Goal: Information Seeking & Learning: Learn about a topic

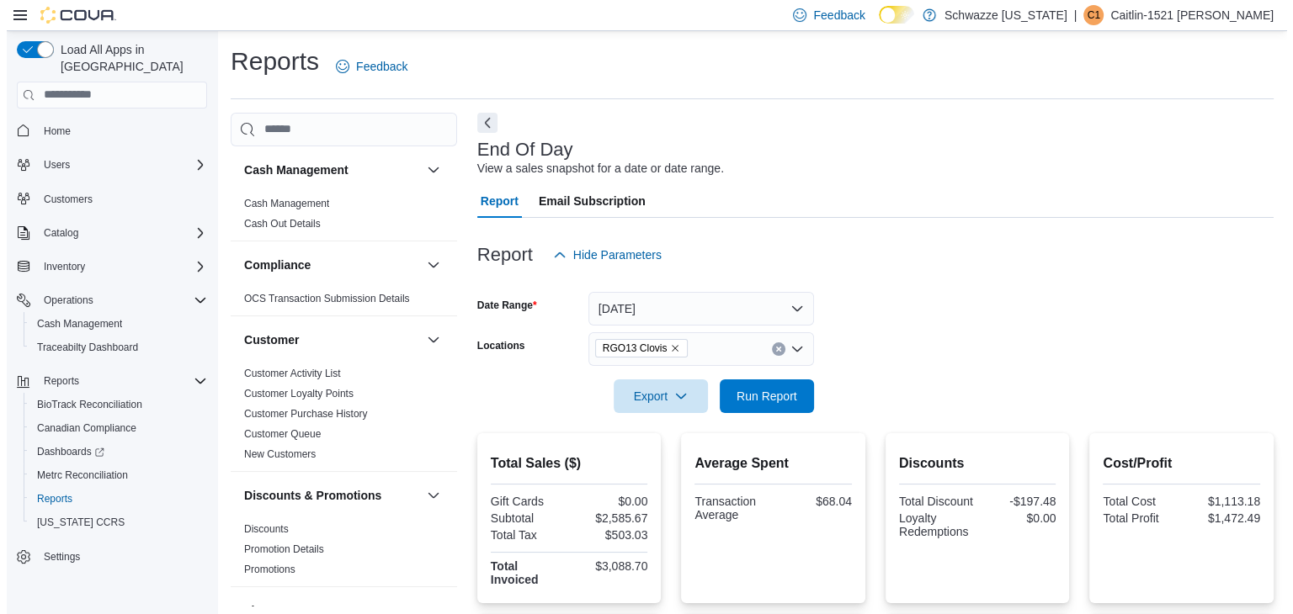
scroll to position [316, 0]
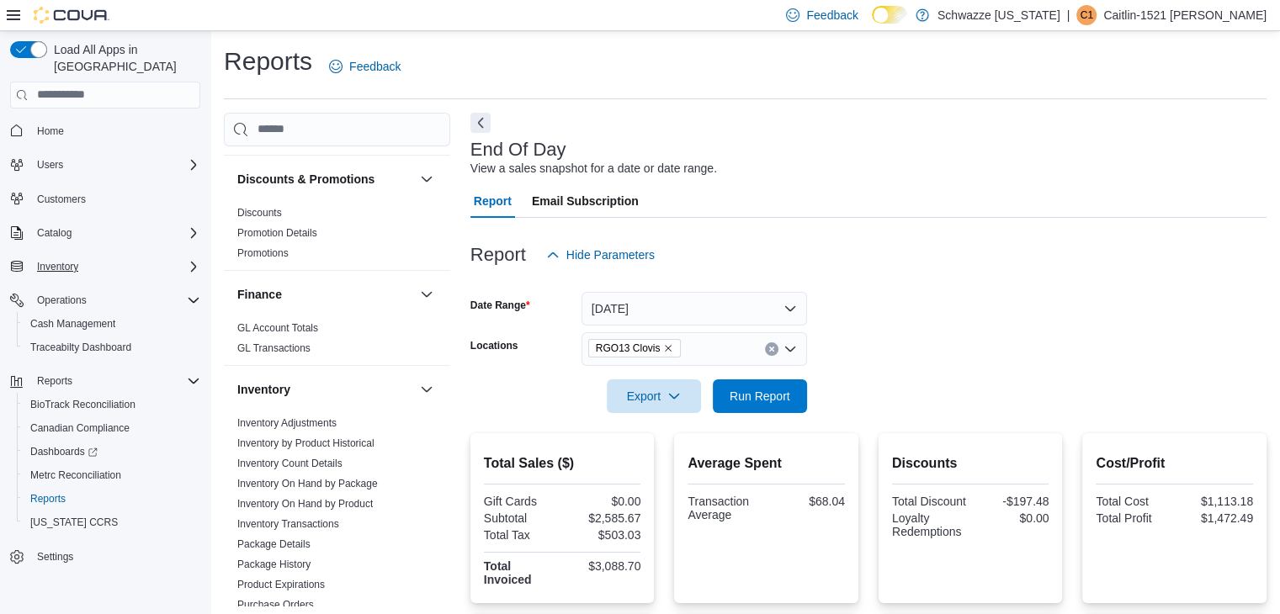
click at [126, 257] on div "Inventory" at bounding box center [115, 267] width 170 height 20
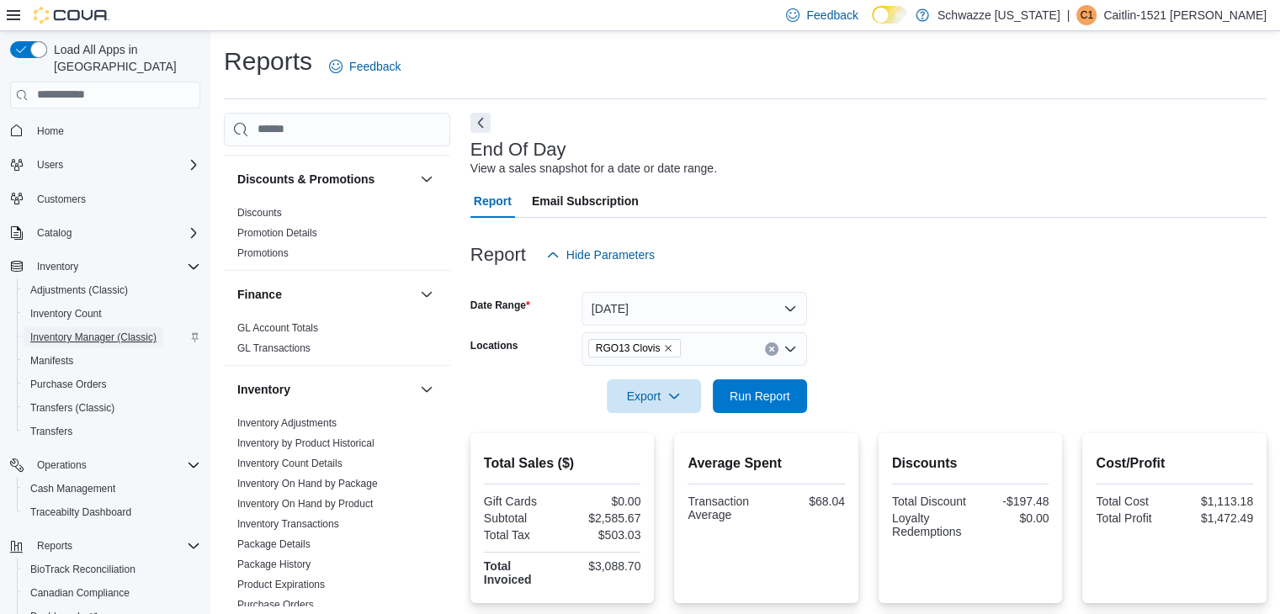
click at [70, 331] on span "Inventory Manager (Classic)" at bounding box center [93, 337] width 126 height 13
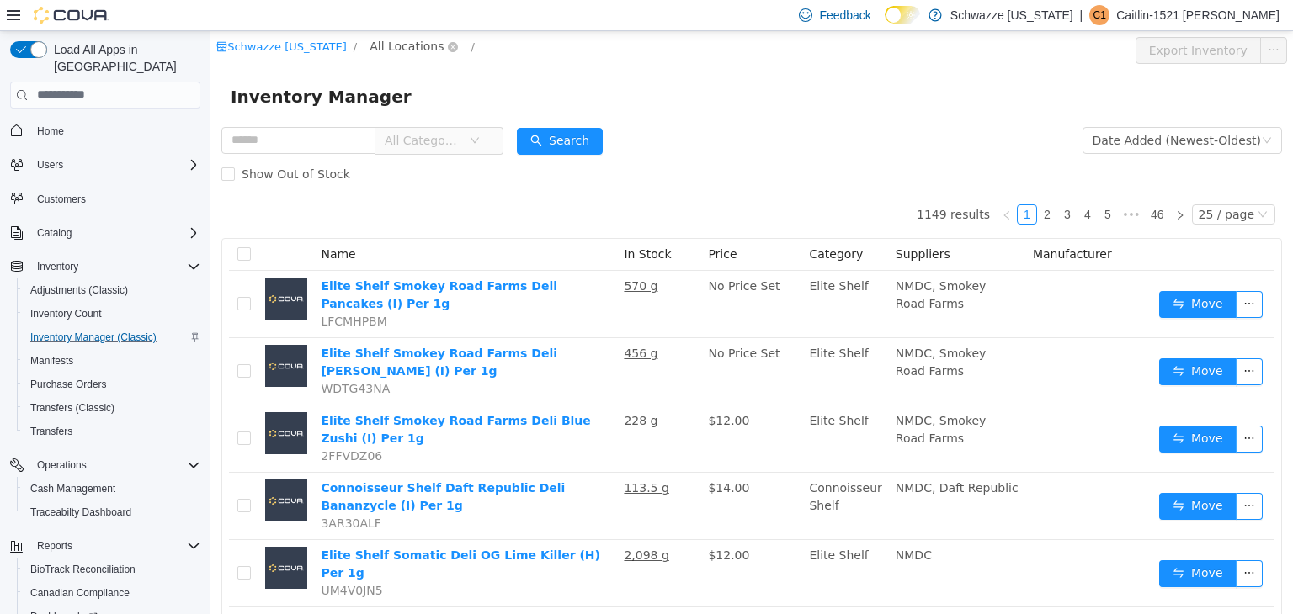
click at [380, 48] on span "All Locations" at bounding box center [406, 45] width 74 height 19
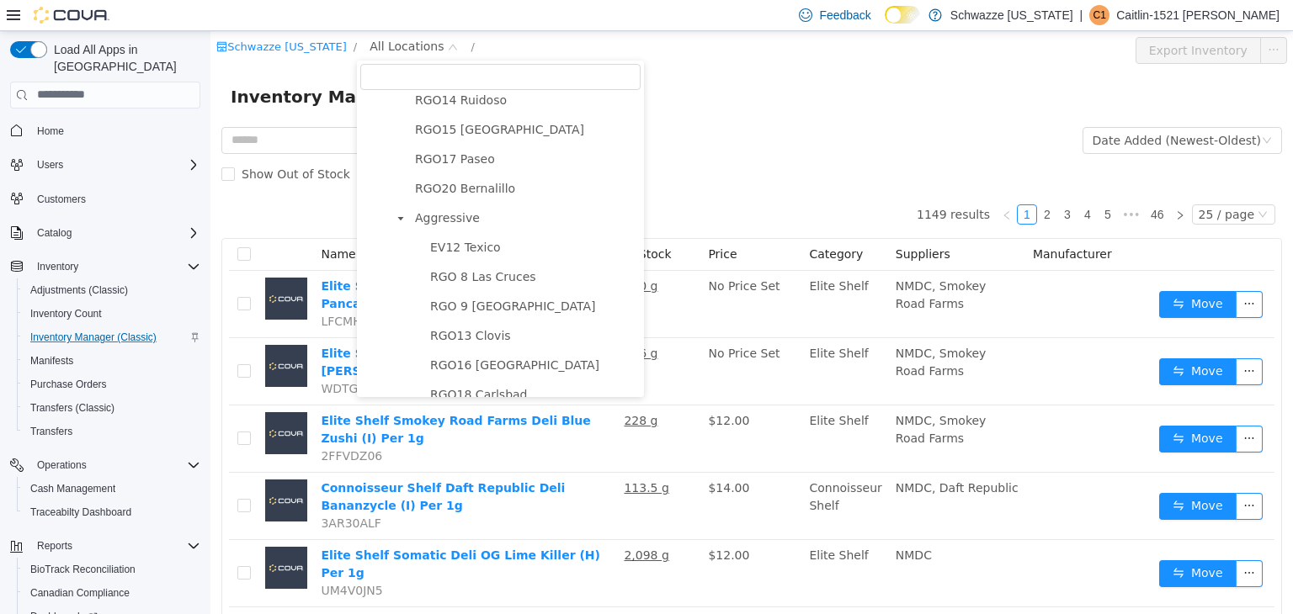
scroll to position [923, 0]
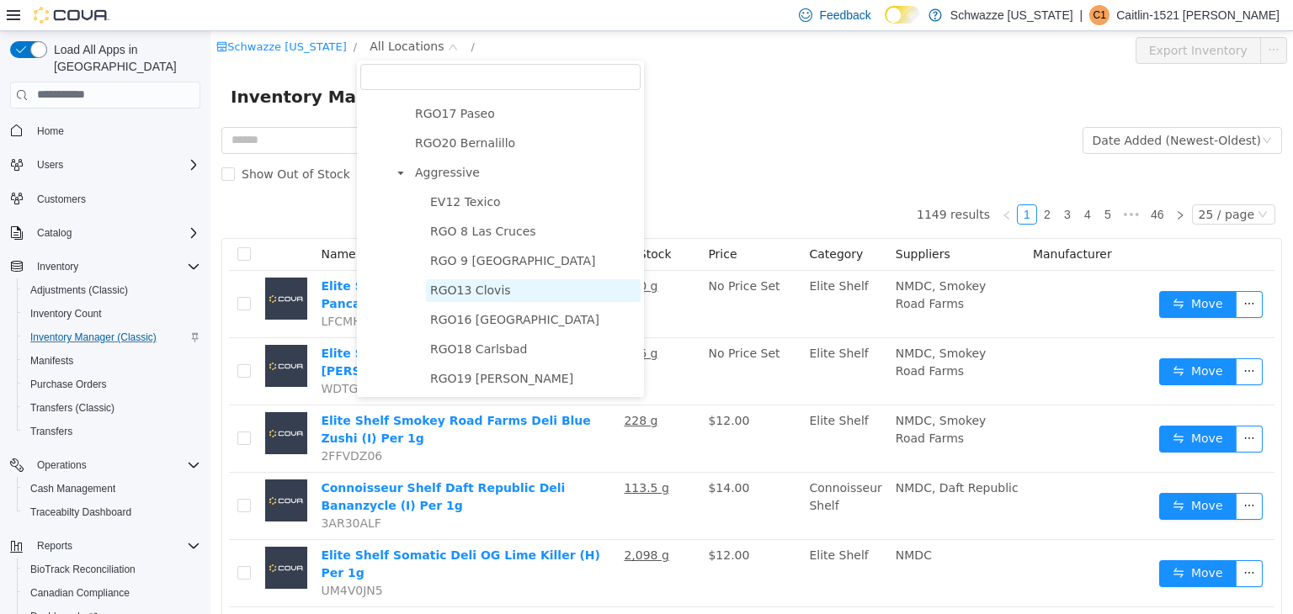
click at [460, 287] on span "RGO13 Clovis" at bounding box center [470, 289] width 81 height 13
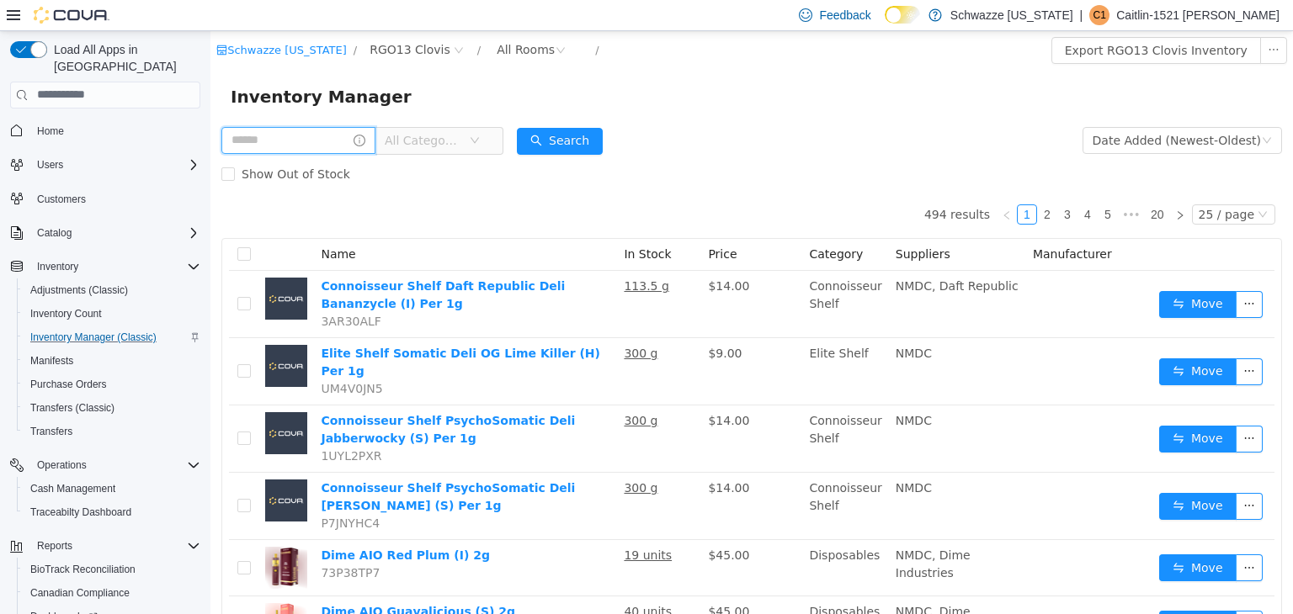
click at [318, 128] on input "text" at bounding box center [298, 139] width 154 height 27
type input "*********"
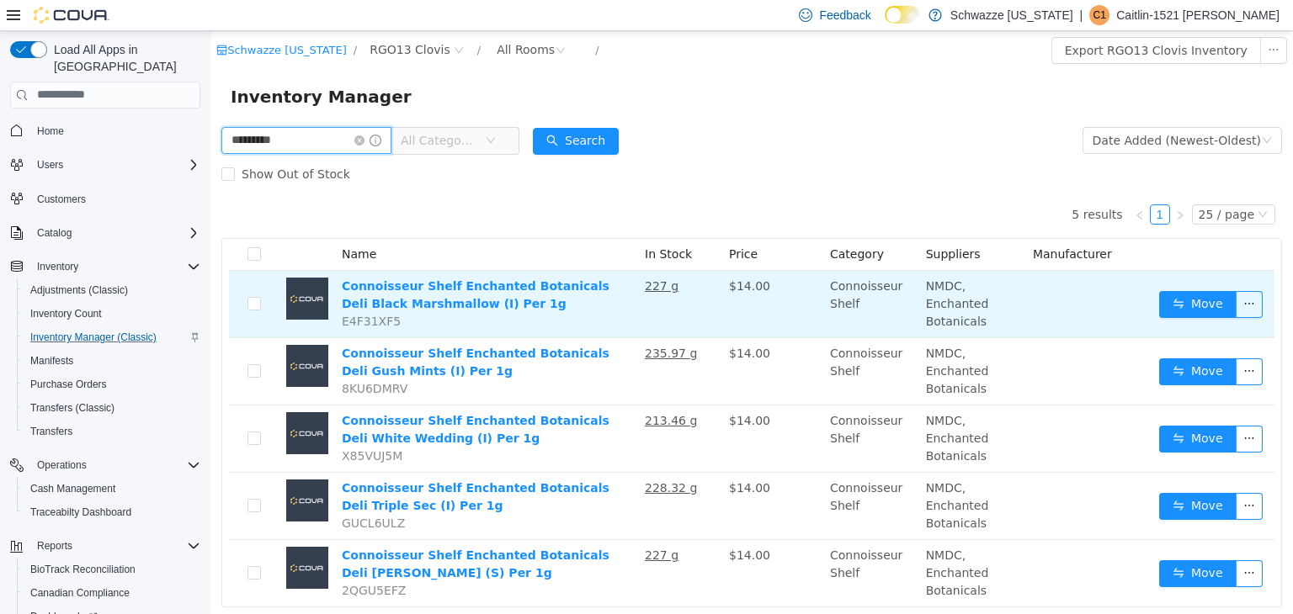
scroll to position [40, 0]
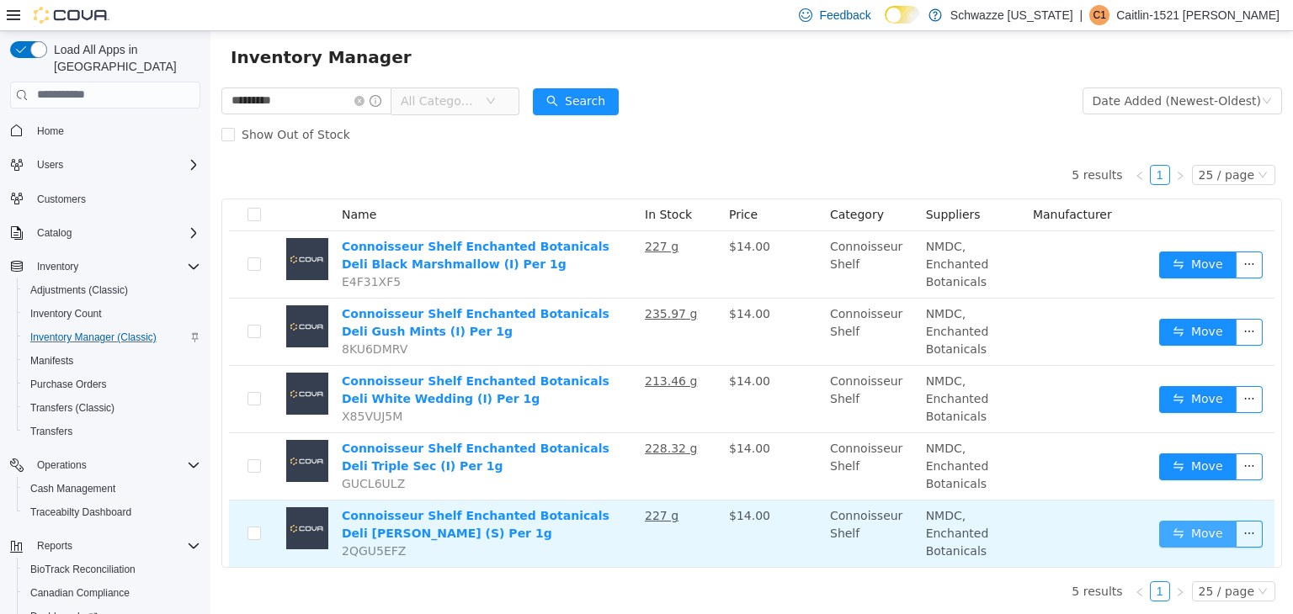
click at [1175, 530] on button "Move" at bounding box center [1197, 533] width 77 height 27
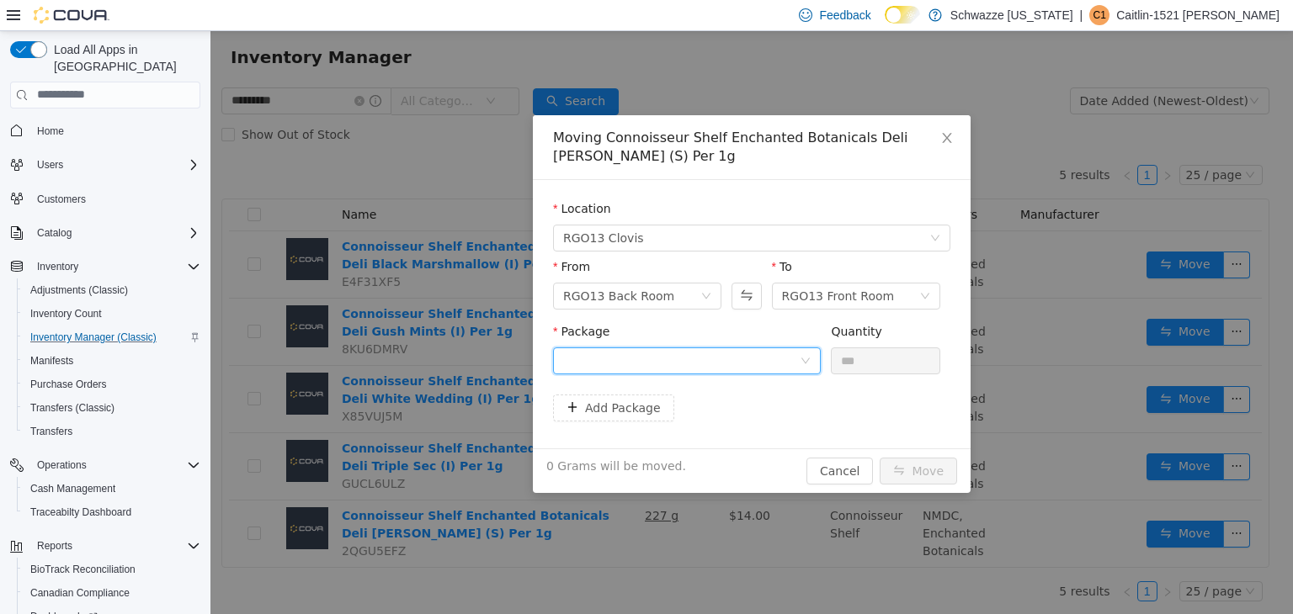
click at [718, 353] on div at bounding box center [681, 360] width 236 height 25
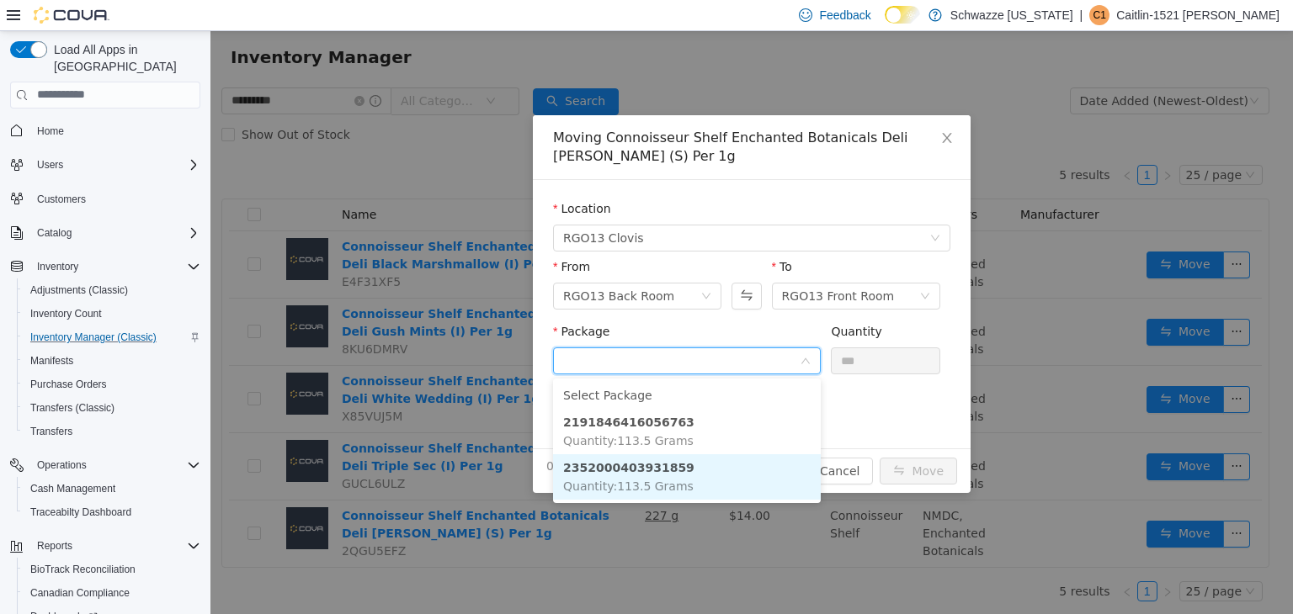
click at [719, 465] on li "2352000403931859 Quantity : 113.5 Grams" at bounding box center [687, 476] width 268 height 45
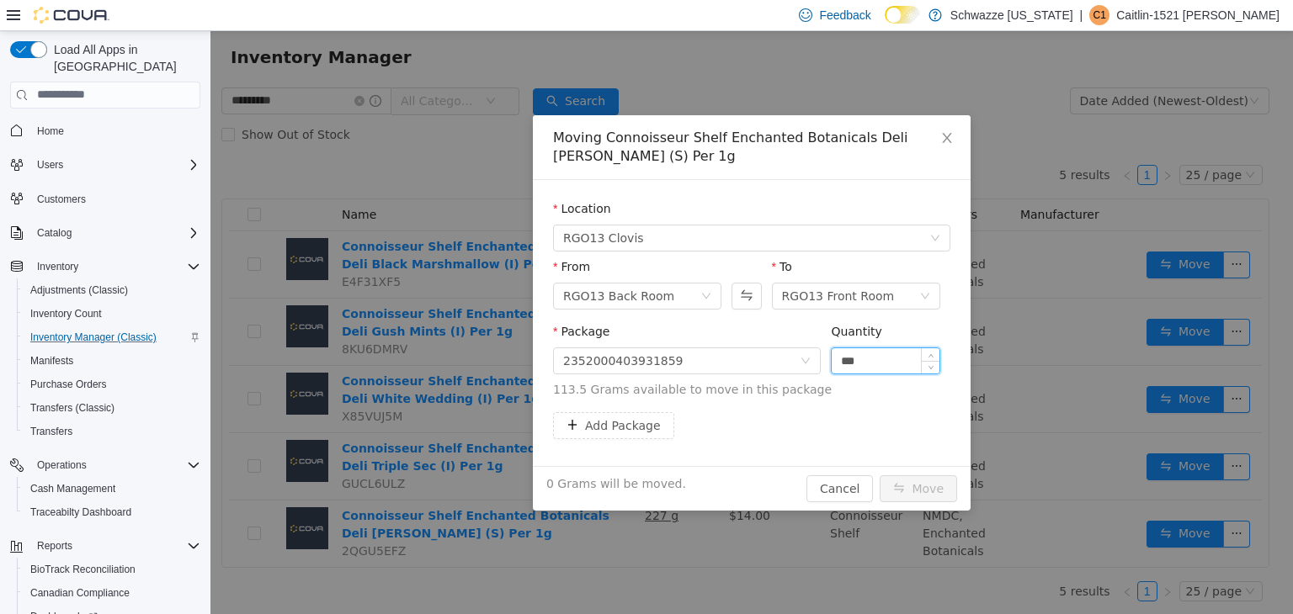
click at [853, 364] on input "***" at bounding box center [886, 360] width 108 height 25
type input "*****"
click at [880, 475] on button "Move" at bounding box center [918, 488] width 77 height 27
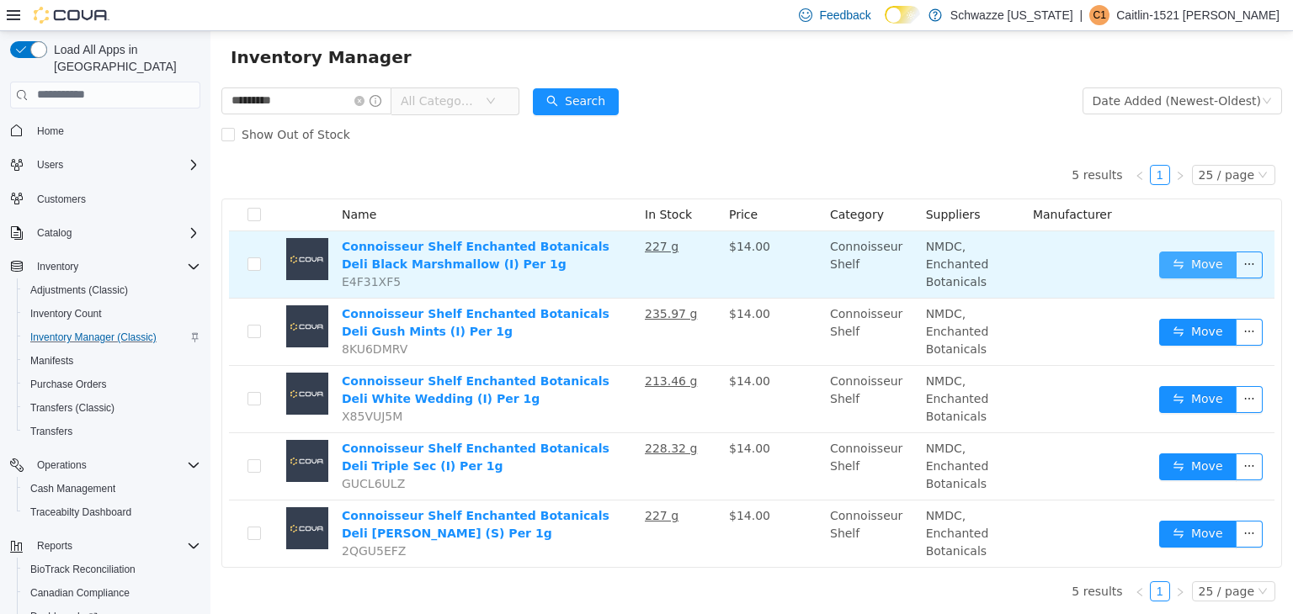
click at [1182, 259] on button "Move" at bounding box center [1197, 264] width 77 height 27
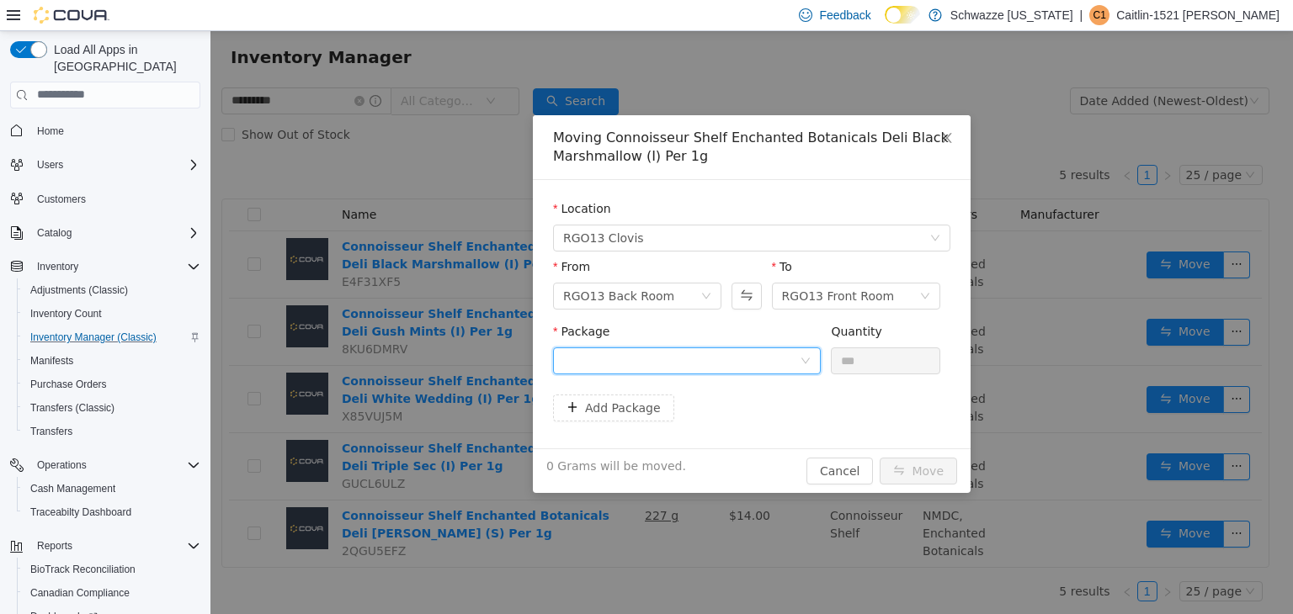
click at [715, 369] on div at bounding box center [681, 360] width 236 height 25
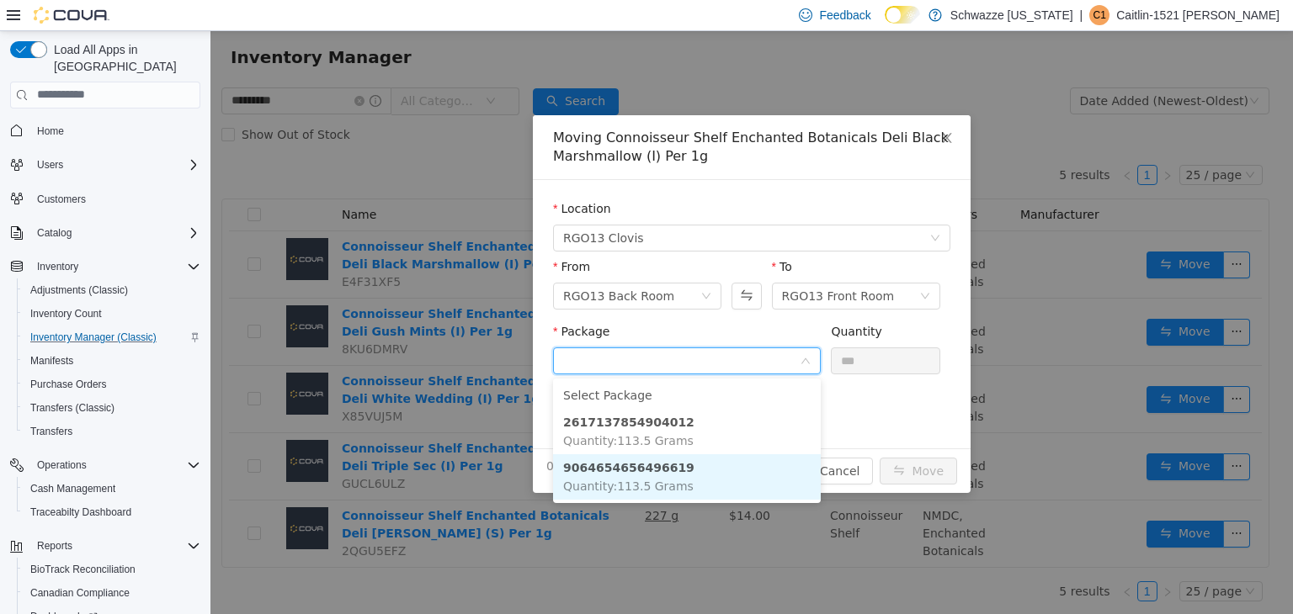
click at [646, 465] on strong "9064654656496619" at bounding box center [628, 466] width 131 height 13
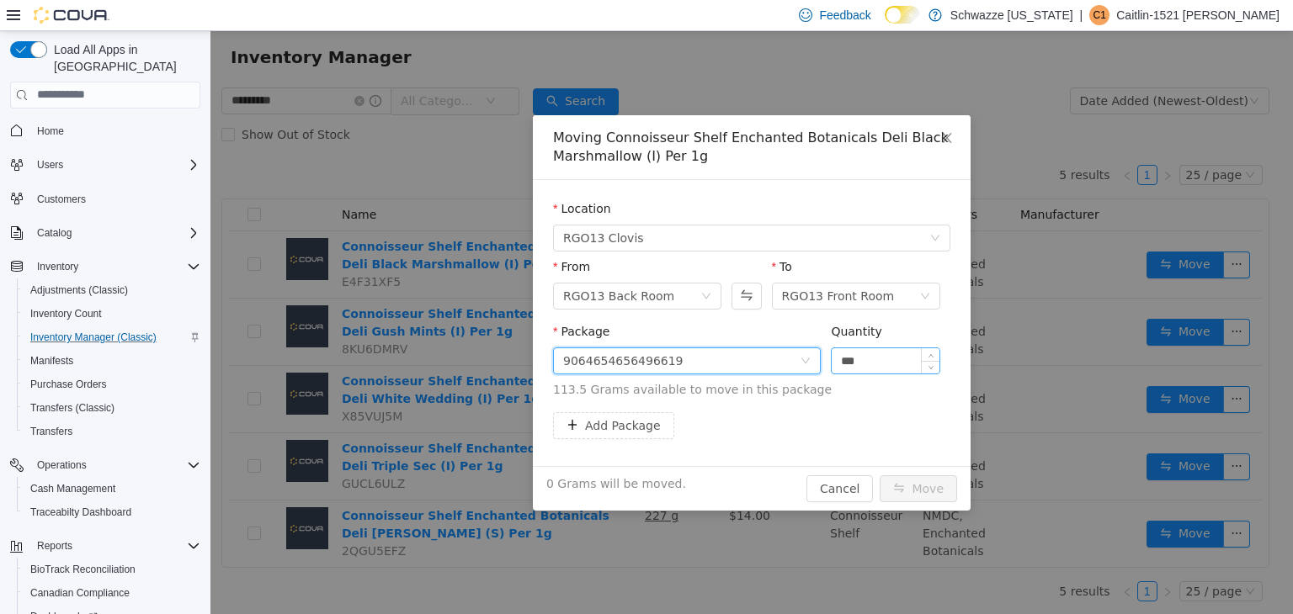
click at [861, 362] on input "***" at bounding box center [886, 360] width 108 height 25
type input "*****"
click at [932, 488] on button "Move" at bounding box center [918, 488] width 77 height 27
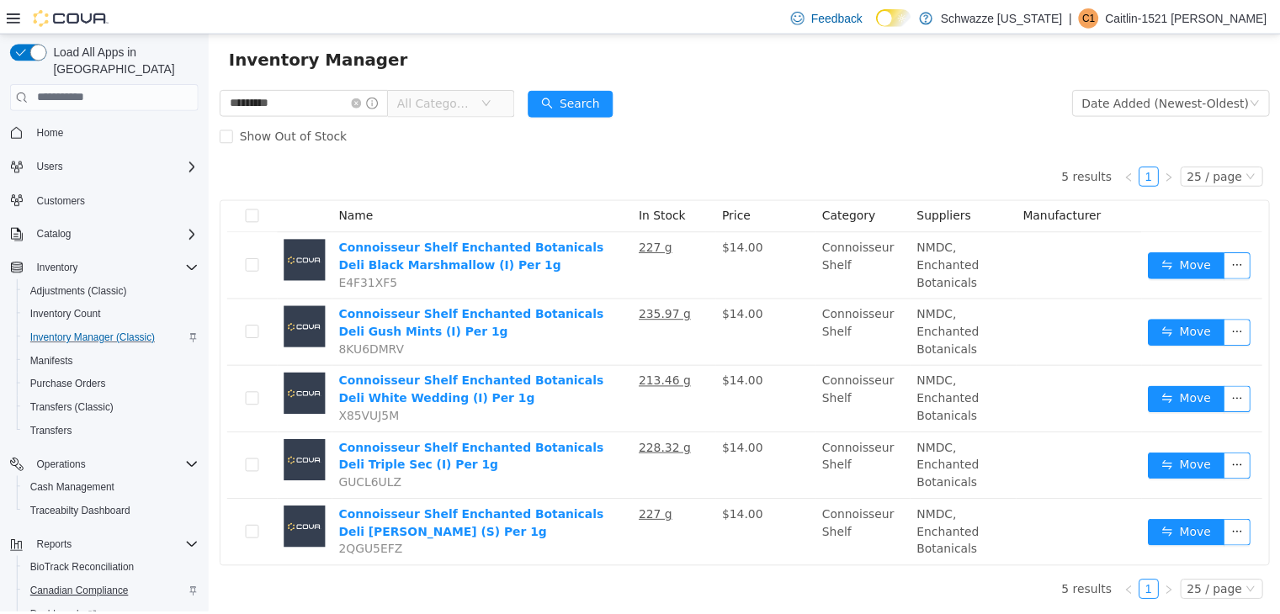
scroll to position [119, 0]
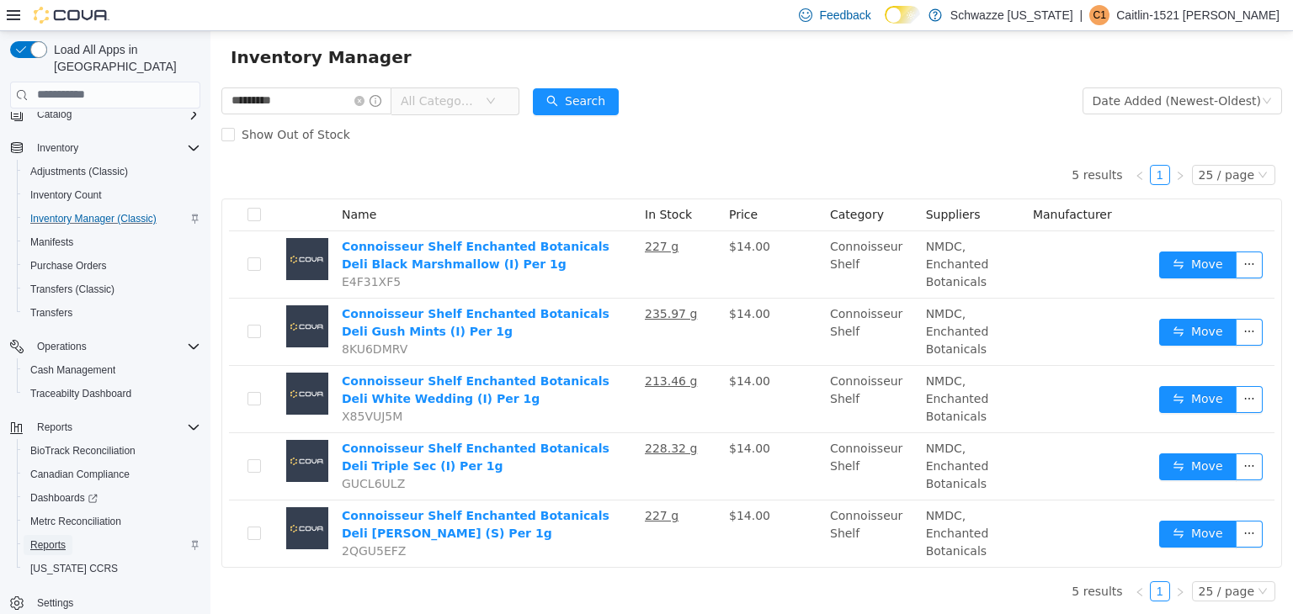
click at [47, 536] on span "Reports" at bounding box center [47, 545] width 35 height 20
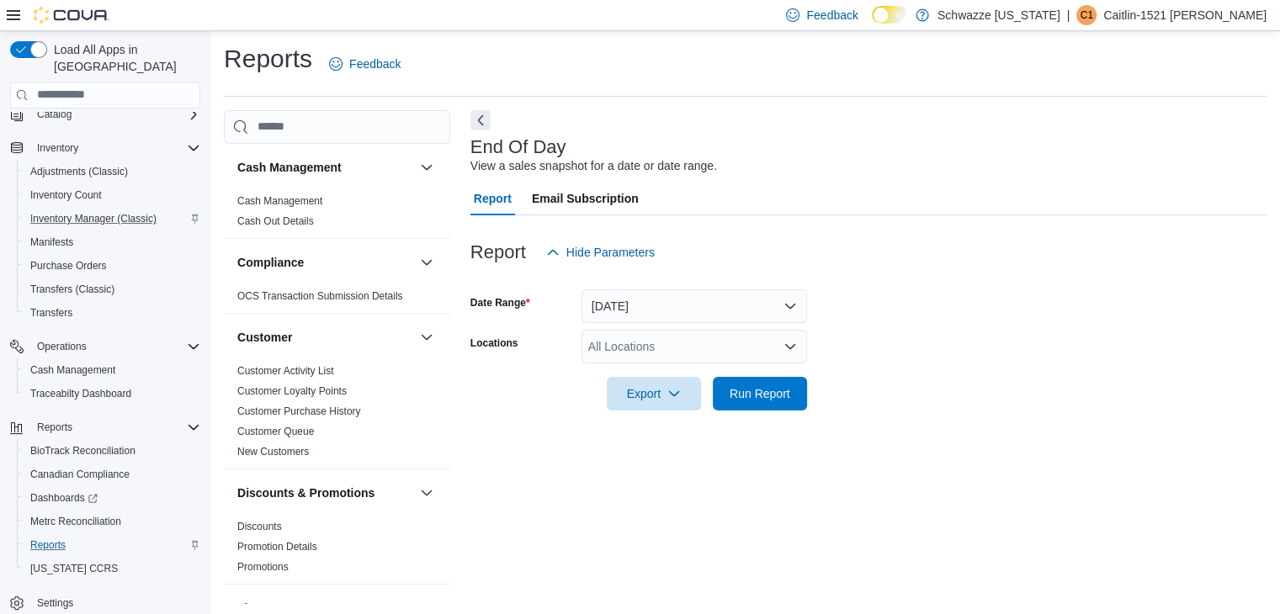
scroll to position [6, 0]
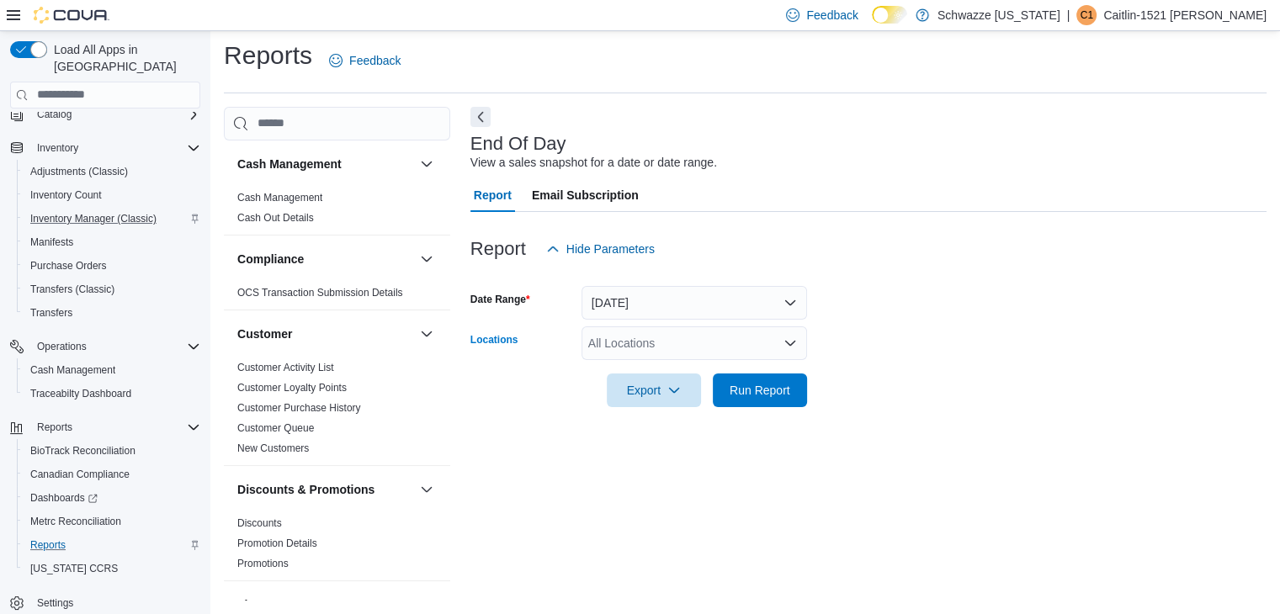
click at [622, 344] on div "All Locations" at bounding box center [695, 344] width 226 height 34
type input "*****"
click at [649, 364] on span "RGO13 Clovis" at bounding box center [672, 371] width 75 height 17
click at [889, 341] on form "Date Range [DATE] Locations RGO13 Clovis Export Run Report" at bounding box center [868, 336] width 796 height 141
click at [756, 391] on span "Run Report" at bounding box center [760, 389] width 61 height 17
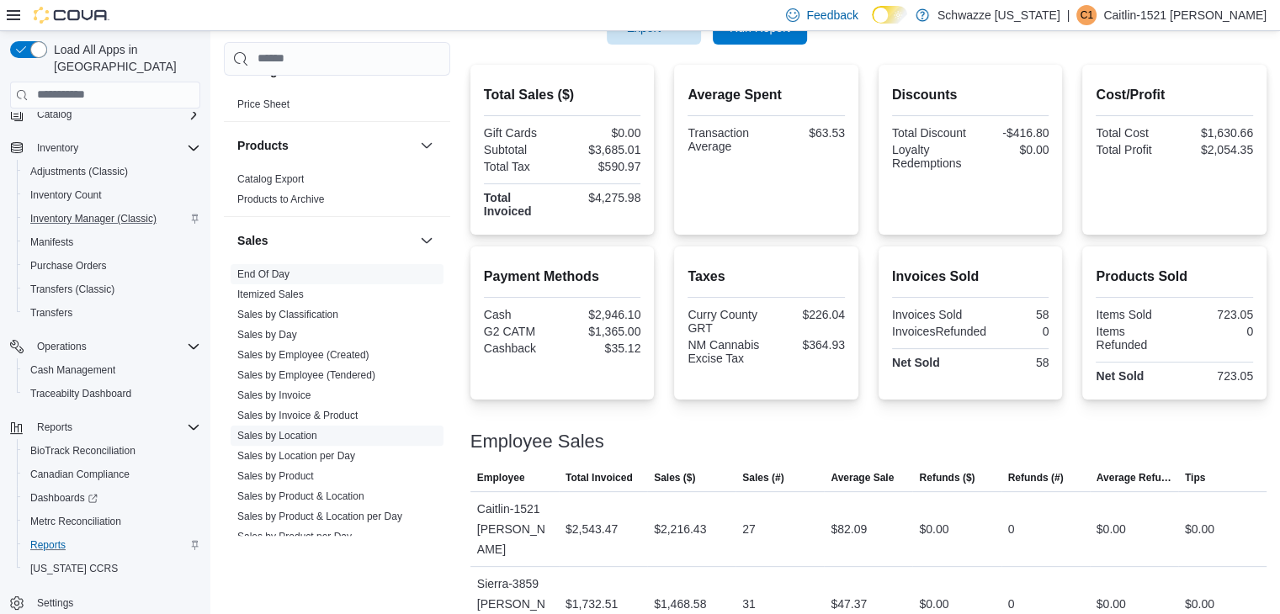
scroll to position [1104, 0]
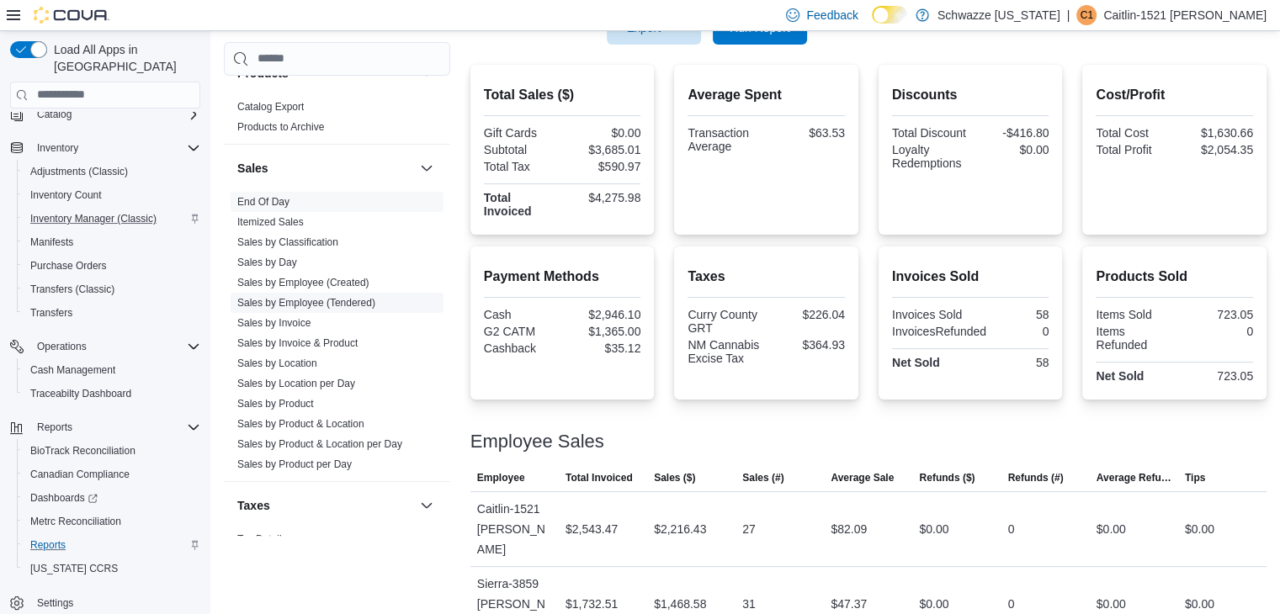
click at [318, 301] on link "Sales by Employee (Tendered)" at bounding box center [306, 303] width 138 height 12
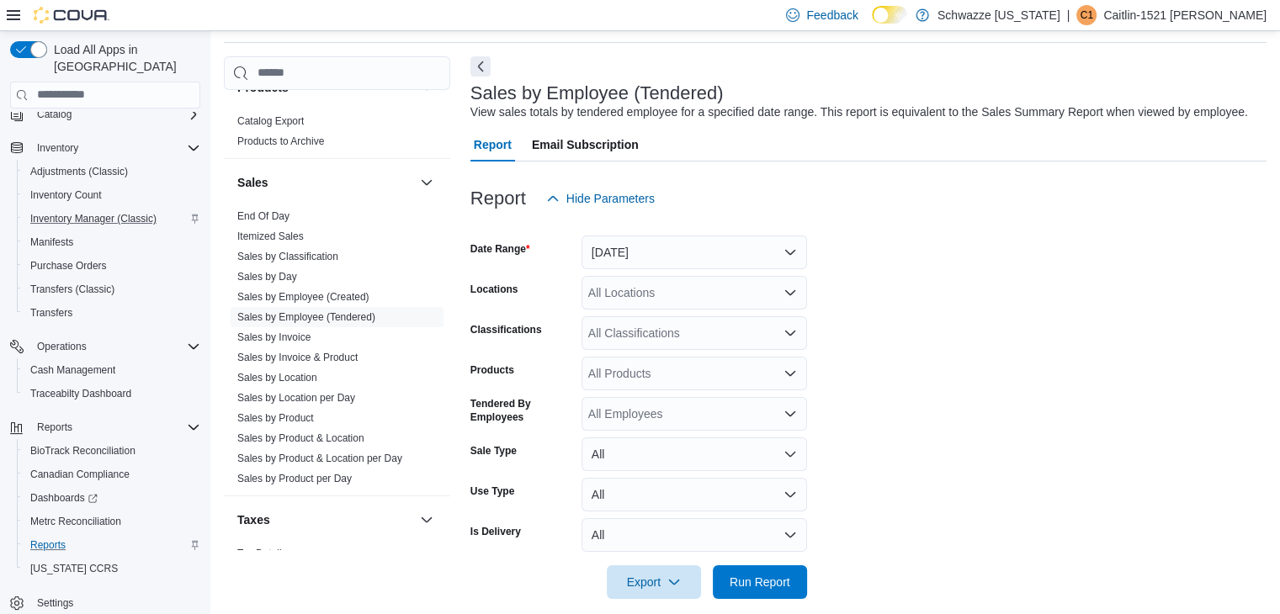
scroll to position [39, 0]
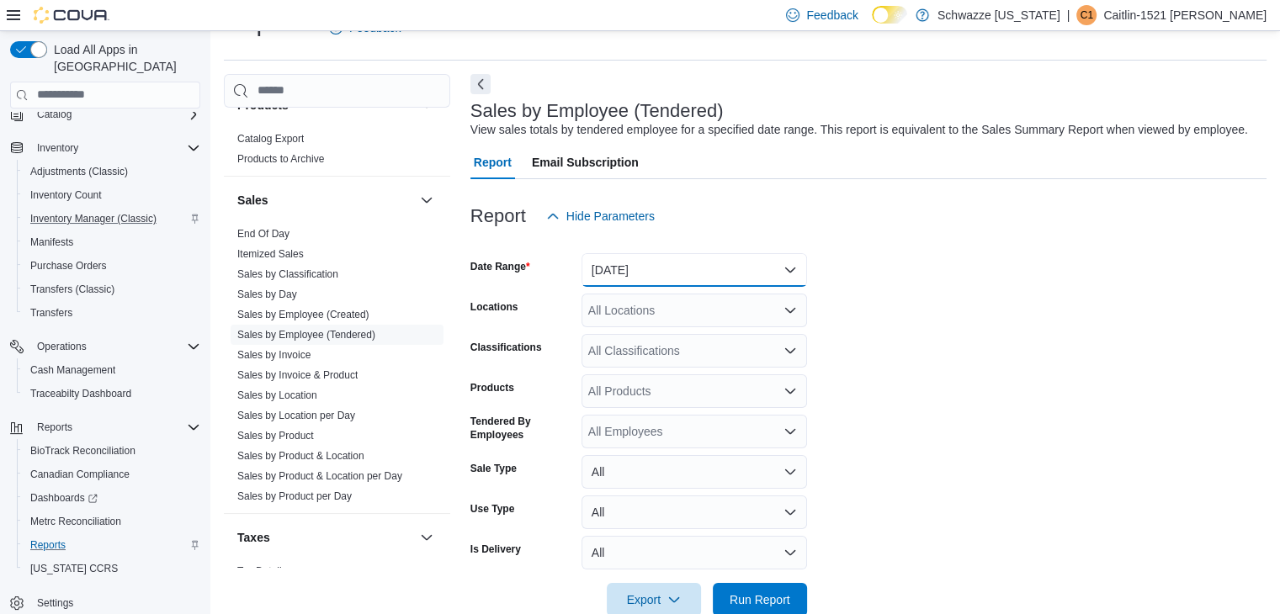
click at [626, 271] on button "[DATE]" at bounding box center [695, 270] width 226 height 34
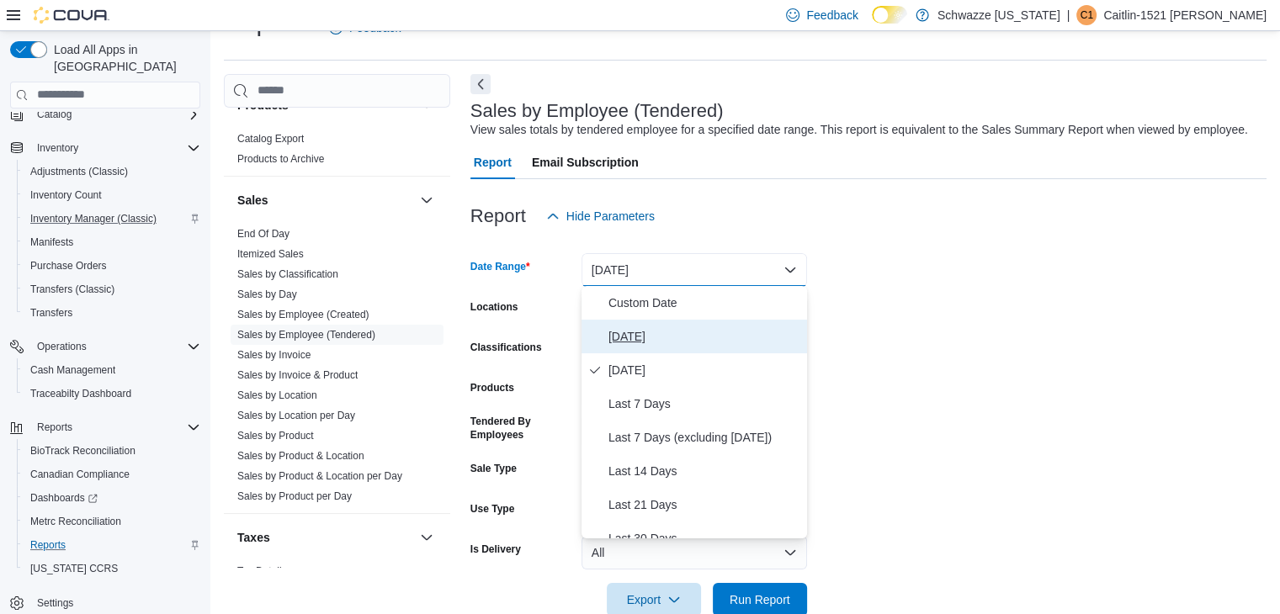
click at [619, 342] on span "[DATE]" at bounding box center [704, 337] width 192 height 20
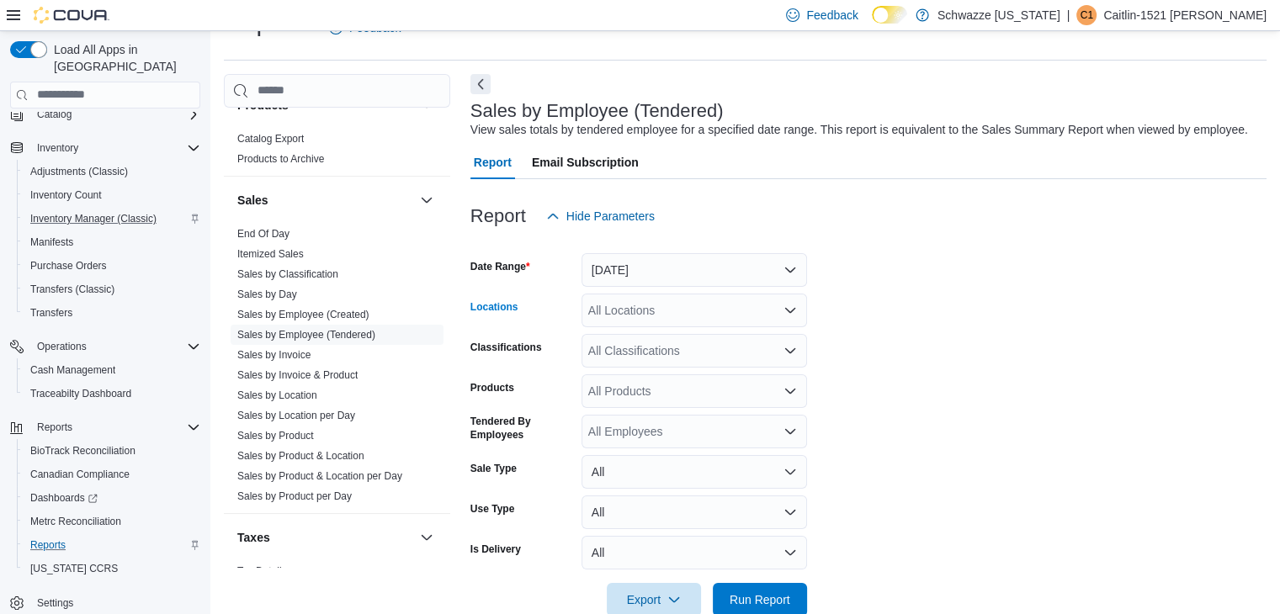
click at [613, 302] on div "All Locations" at bounding box center [695, 311] width 226 height 34
type input "*****"
click at [643, 332] on span "RGO13 Clovis" at bounding box center [672, 338] width 75 height 17
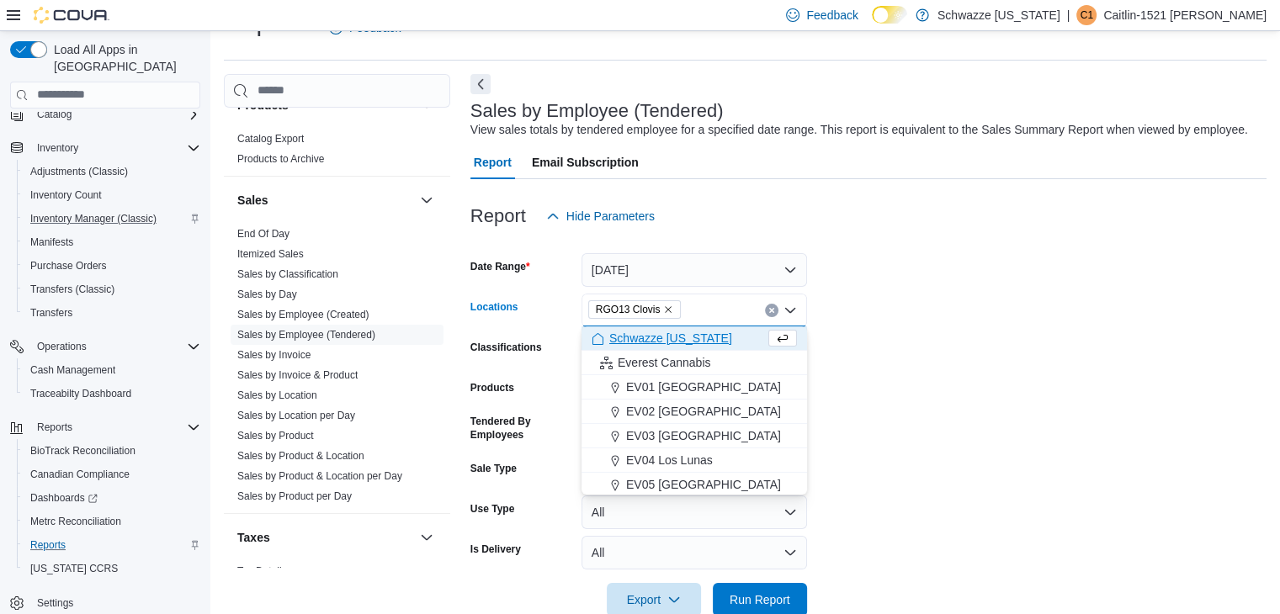
click at [938, 322] on form "Date Range [DATE] Locations RGO13 [GEOGRAPHIC_DATA] Combo box. Selected. RGO13 …" at bounding box center [868, 425] width 796 height 384
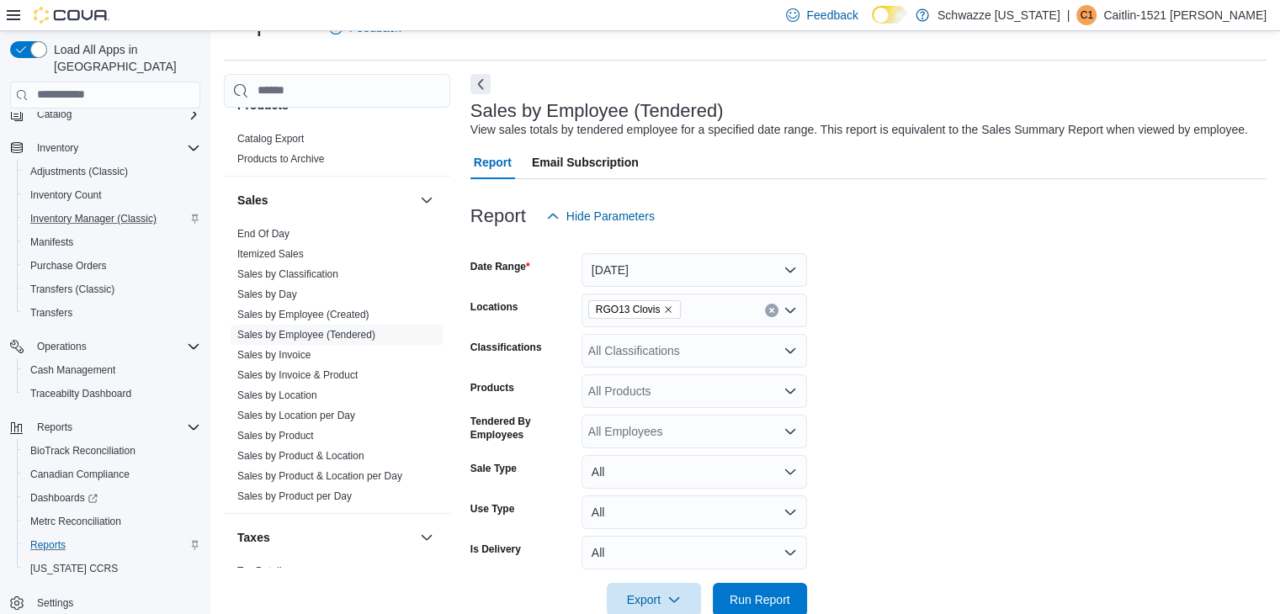
scroll to position [74, 0]
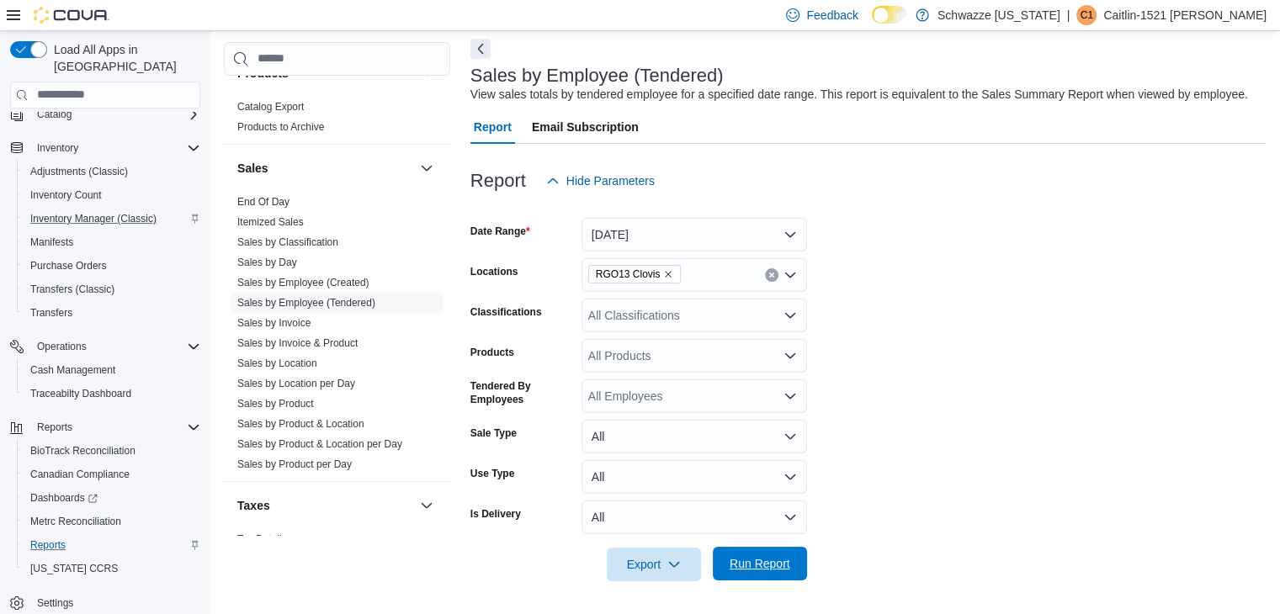
click at [776, 560] on span "Run Report" at bounding box center [760, 563] width 61 height 17
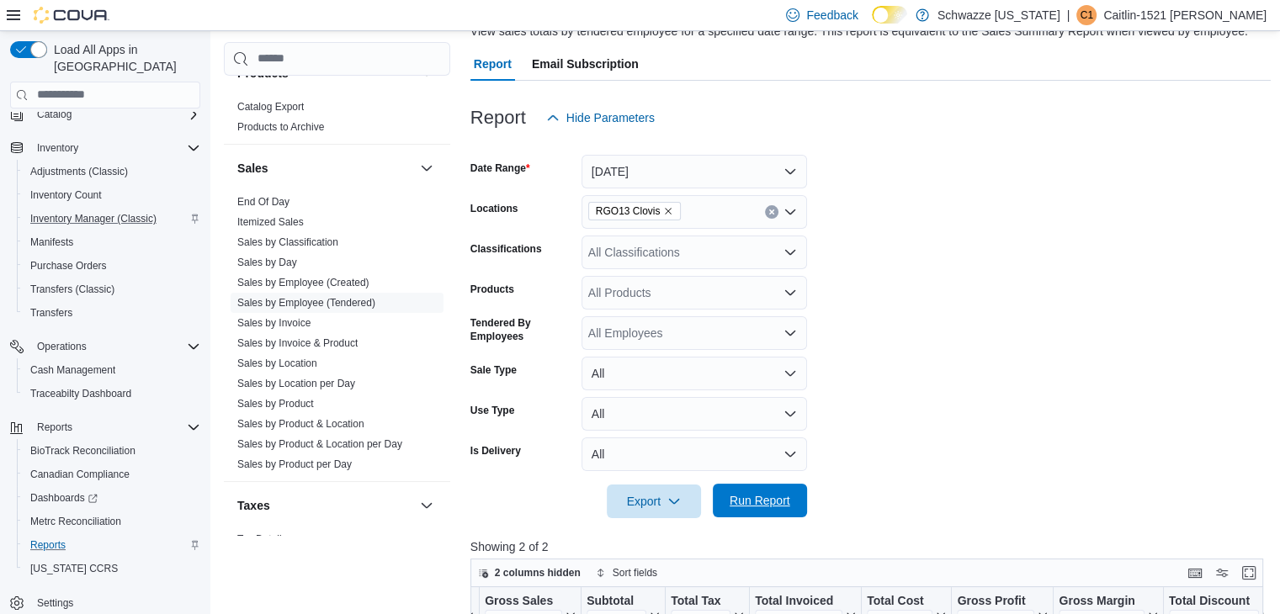
scroll to position [135, 0]
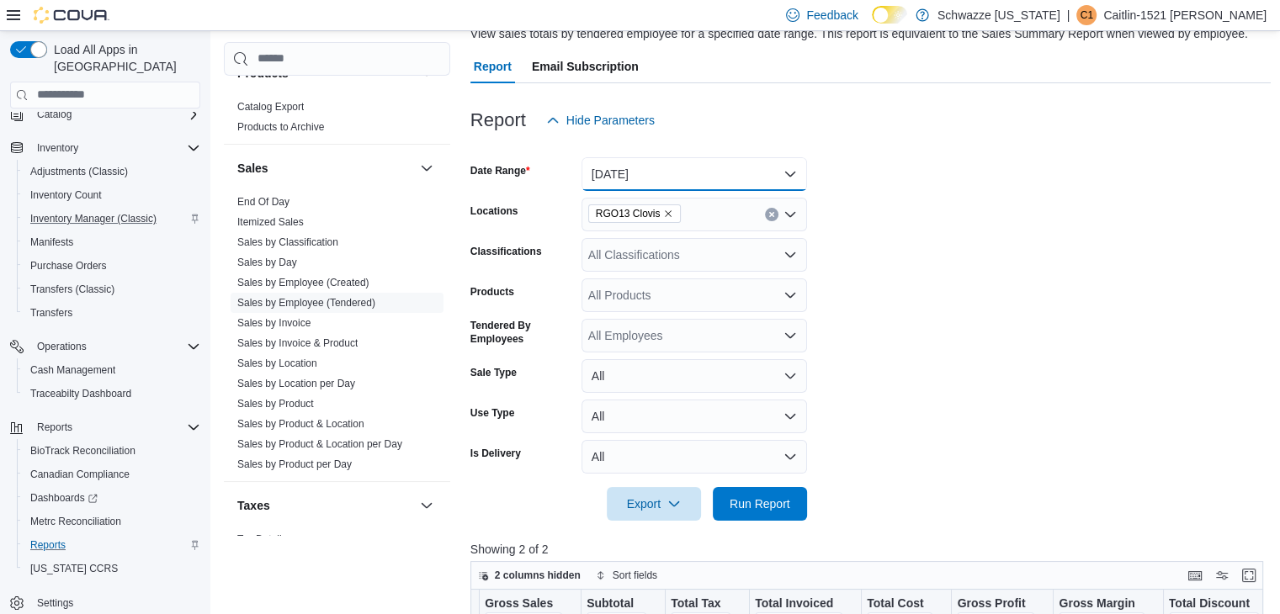
click at [656, 178] on button "[DATE]" at bounding box center [695, 174] width 226 height 34
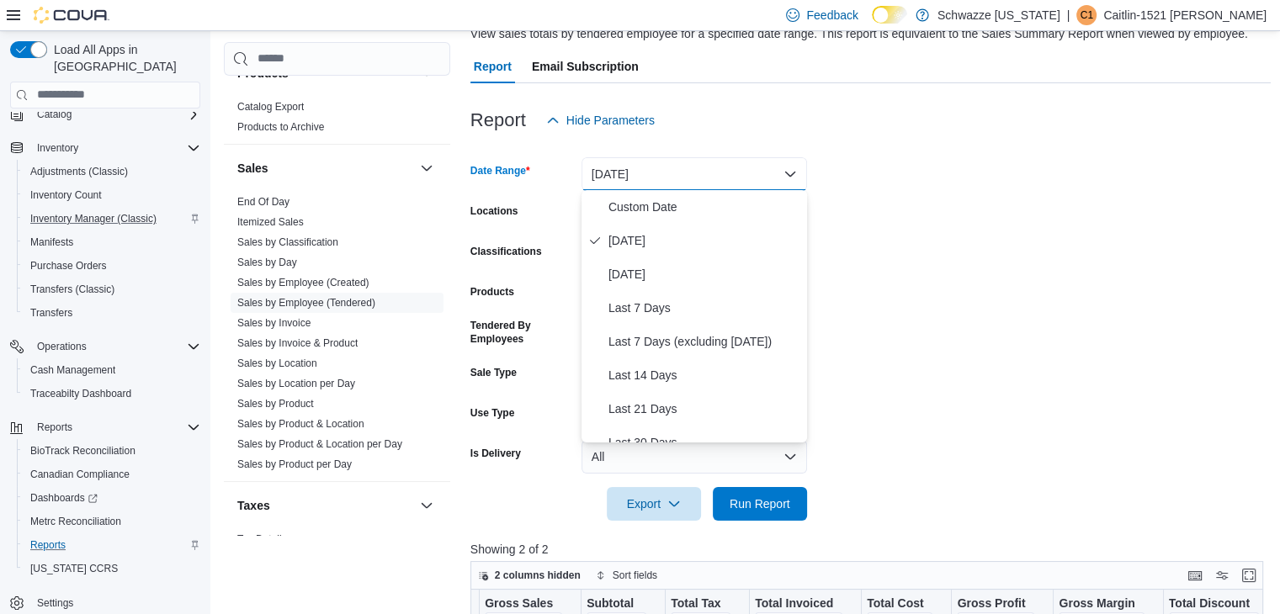
click at [947, 248] on form "Date Range [DATE] Locations RGO13 Clovis Classifications All Classifications Pr…" at bounding box center [870, 329] width 801 height 384
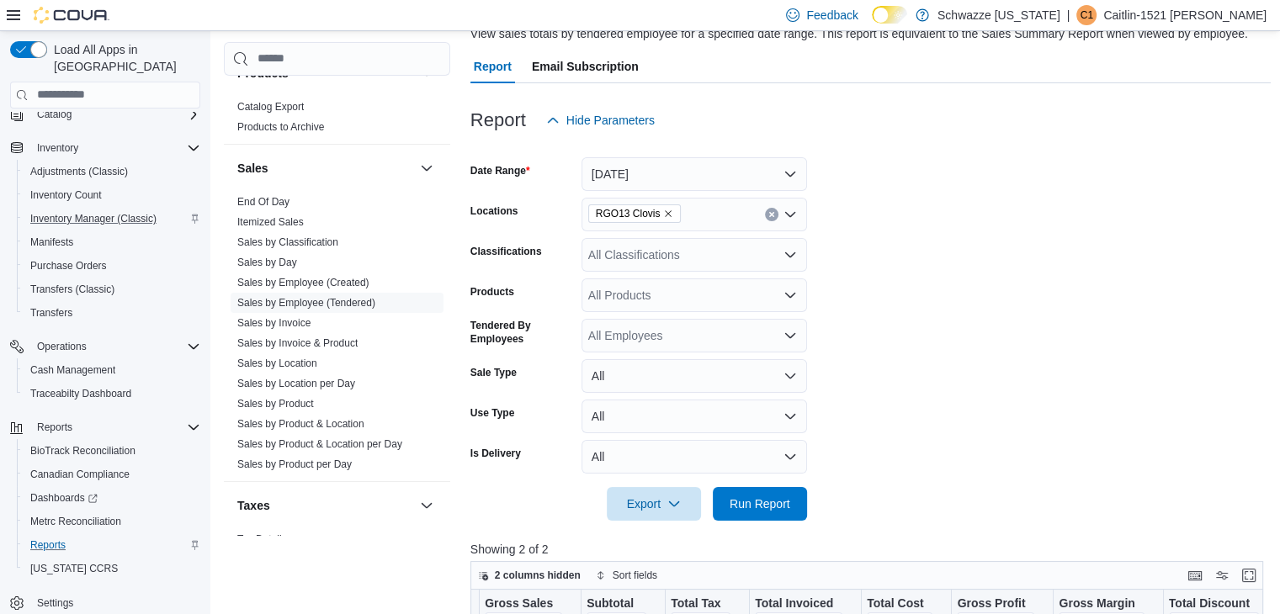
click at [290, 188] on div "Sales" at bounding box center [337, 168] width 226 height 47
click at [266, 189] on div "Sales" at bounding box center [337, 168] width 226 height 47
click at [265, 192] on span "End Of Day" at bounding box center [337, 202] width 213 height 20
click at [264, 206] on span "End Of Day" at bounding box center [263, 201] width 52 height 13
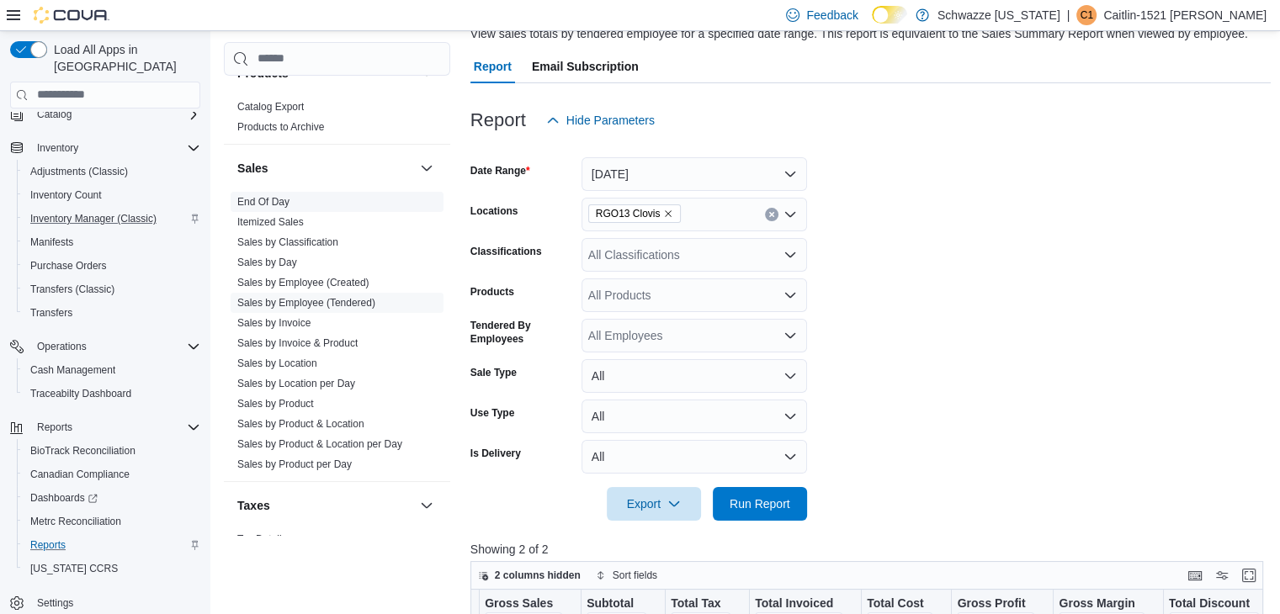
click at [260, 195] on span "End Of Day" at bounding box center [263, 201] width 52 height 13
click at [266, 199] on link "End Of Day" at bounding box center [263, 202] width 52 height 12
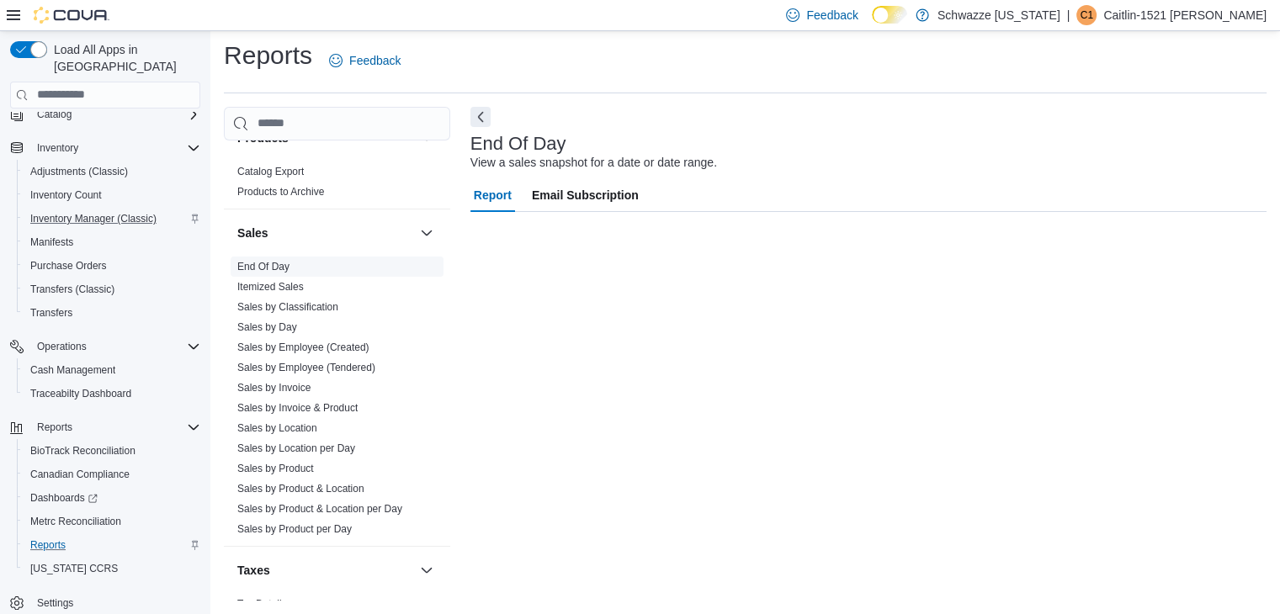
scroll to position [6, 0]
